Goal: Use online tool/utility

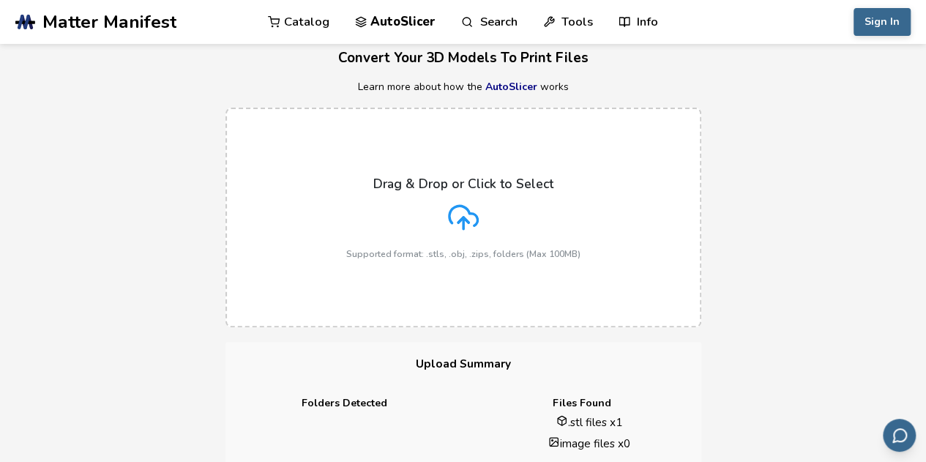
scroll to position [69, 0]
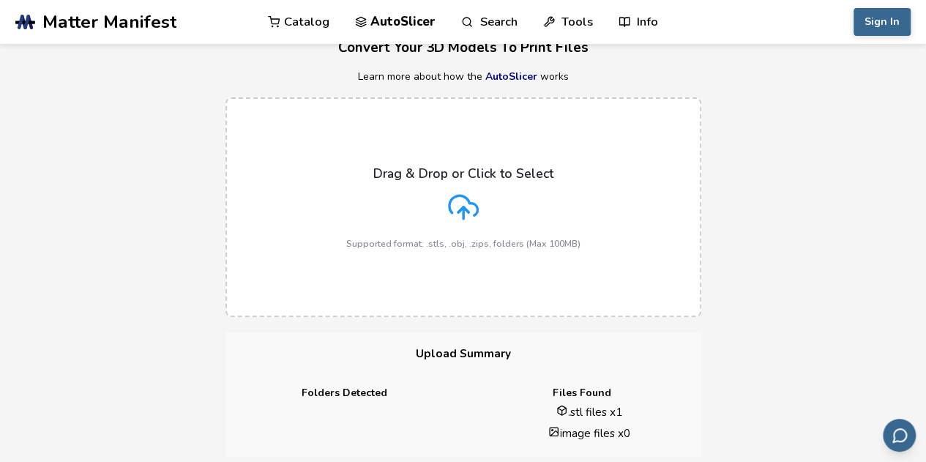
click at [442, 244] on p "Supported format: .stls, .obj, .zips, folders (Max 100MB)" at bounding box center [463, 244] width 234 height 10
click at [0, 0] on input "Drag & Drop or Click to Select Supported format: .stls, .obj, .zips, folders (M…" at bounding box center [0, 0] width 0 height 0
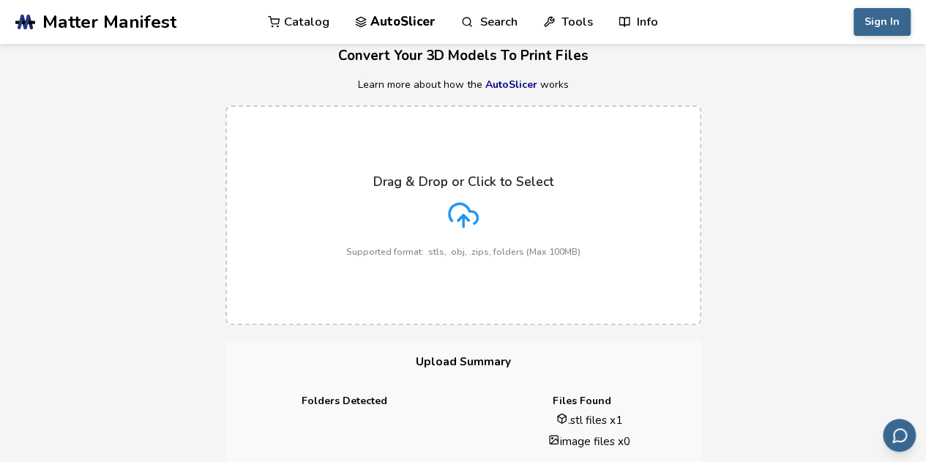
scroll to position [127, 0]
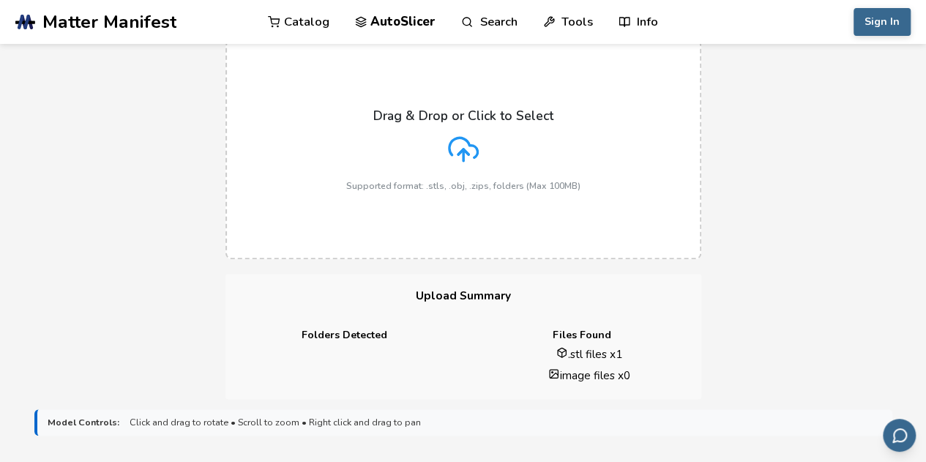
click at [464, 165] on icon at bounding box center [463, 149] width 31 height 31
click at [0, 0] on input "Drag & Drop or Click to Select Supported format: .stls, .obj, .zips, folders (M…" at bounding box center [0, 0] width 0 height 0
click at [464, 165] on icon at bounding box center [463, 149] width 31 height 31
click at [0, 0] on input "Drag & Drop or Click to Select Supported format: .stls, .obj, .zips, folders (M…" at bounding box center [0, 0] width 0 height 0
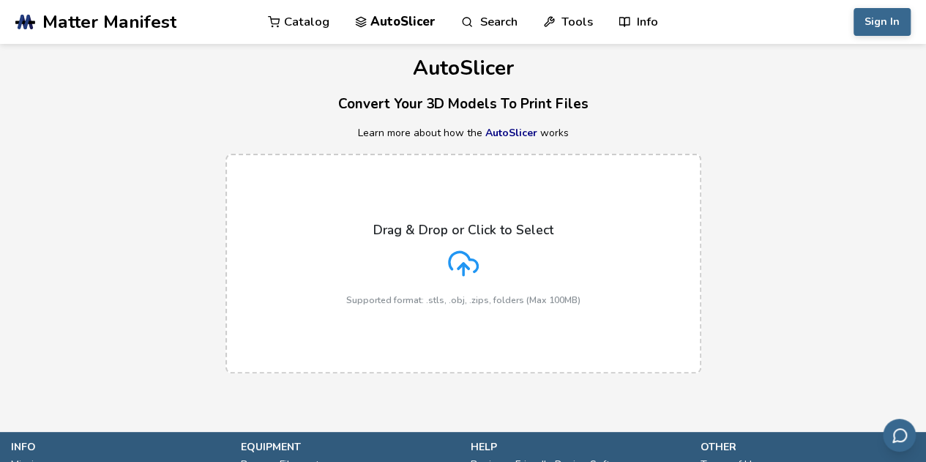
scroll to position [12, 0]
click at [496, 232] on p "Drag & Drop or Click to Select" at bounding box center [463, 230] width 180 height 15
click at [0, 0] on input "Drag & Drop or Click to Select Supported format: .stls, .obj, .zips, folders (M…" at bounding box center [0, 0] width 0 height 0
